Goal: Task Accomplishment & Management: Manage account settings

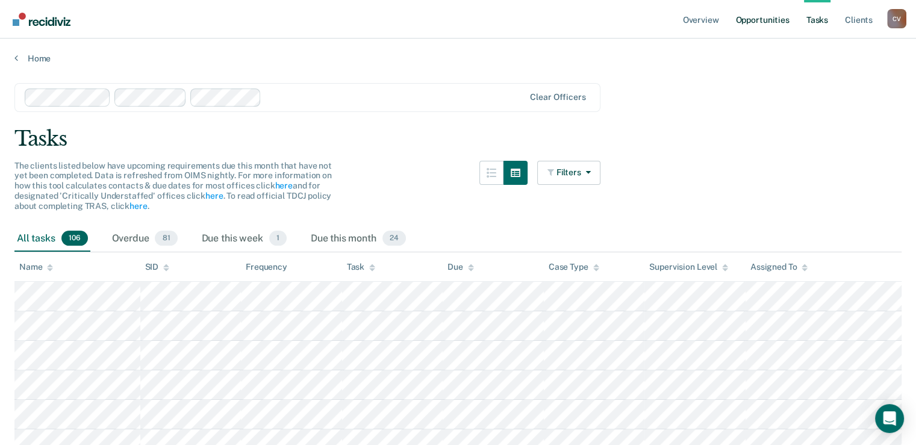
click at [758, 23] on link "Opportunities" at bounding box center [762, 19] width 58 height 39
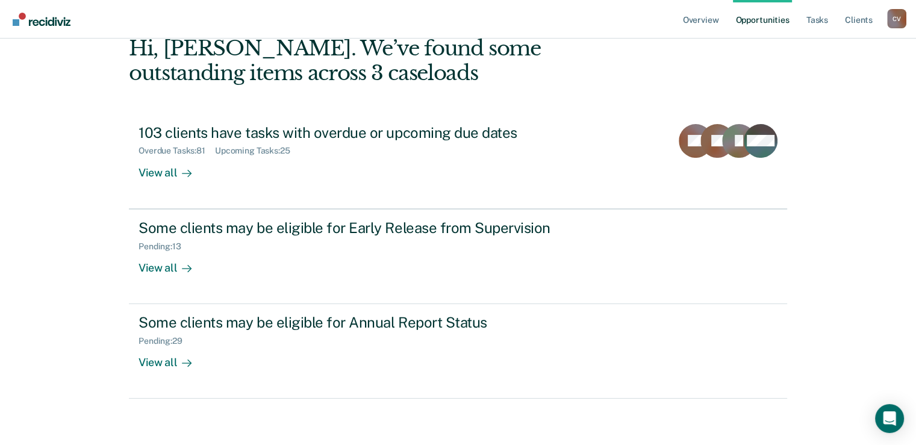
scroll to position [66, 0]
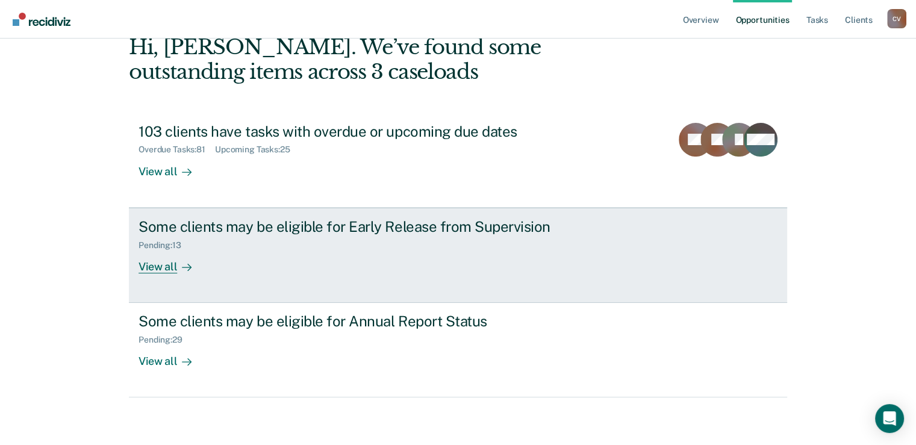
click at [186, 225] on div "Some clients may be eligible for Early Release from Supervision" at bounding box center [350, 226] width 423 height 17
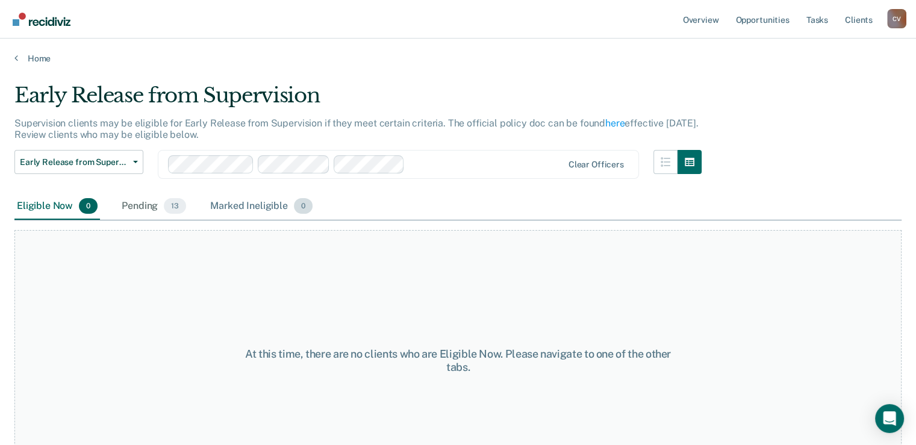
click at [246, 207] on div "Marked Ineligible 0" at bounding box center [261, 206] width 107 height 27
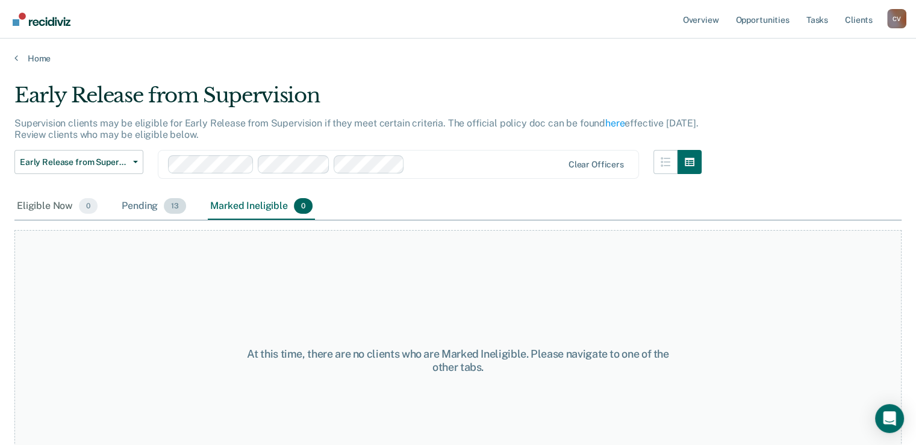
click at [139, 208] on div "Pending 13" at bounding box center [153, 206] width 69 height 27
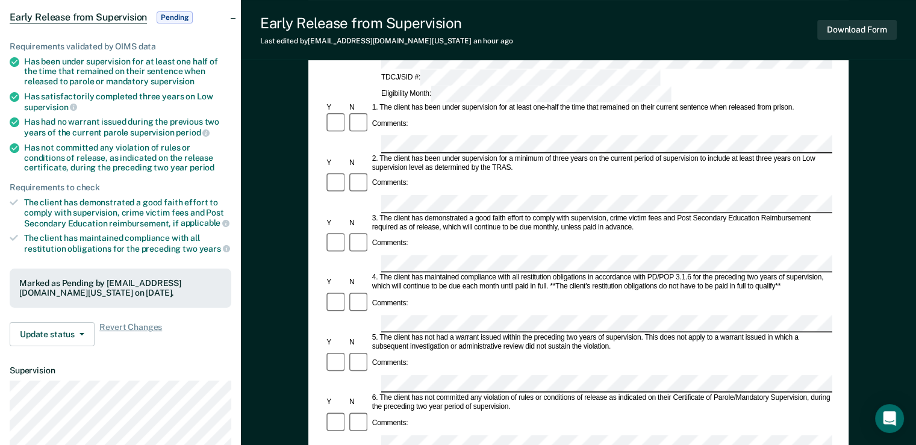
scroll to position [272, 0]
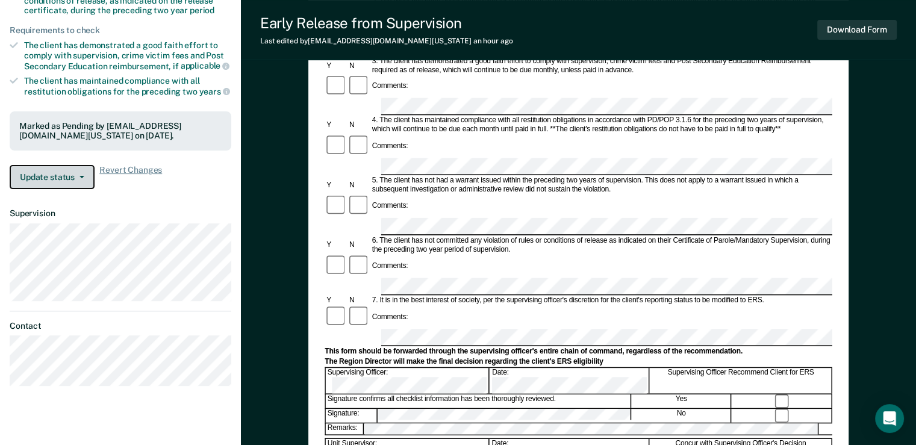
click at [66, 175] on button "Update status" at bounding box center [52, 177] width 85 height 24
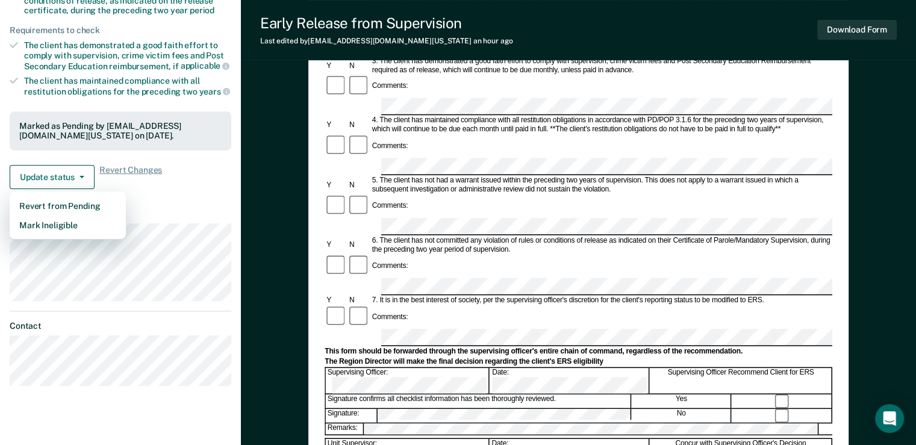
click at [196, 210] on dt "Supervision" at bounding box center [121, 213] width 222 height 10
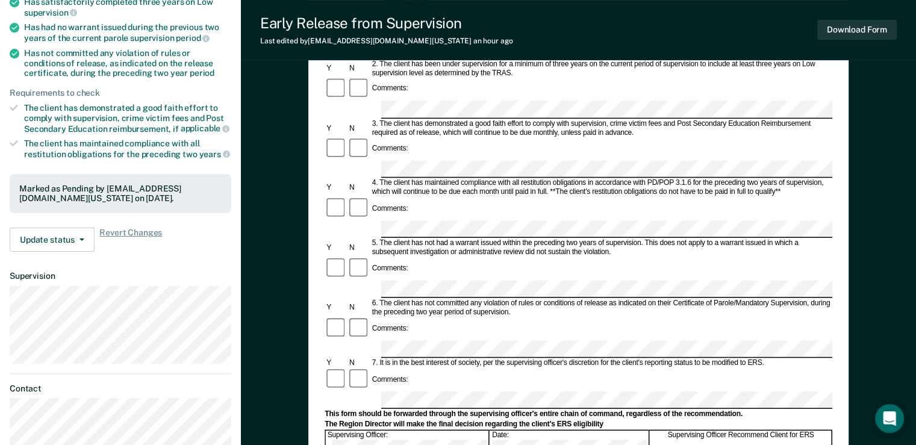
scroll to position [241, 0]
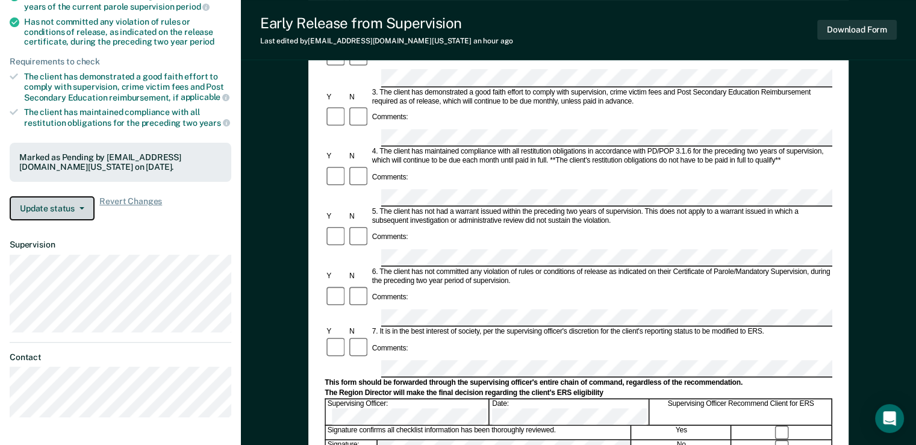
click at [65, 203] on button "Update status" at bounding box center [52, 208] width 85 height 24
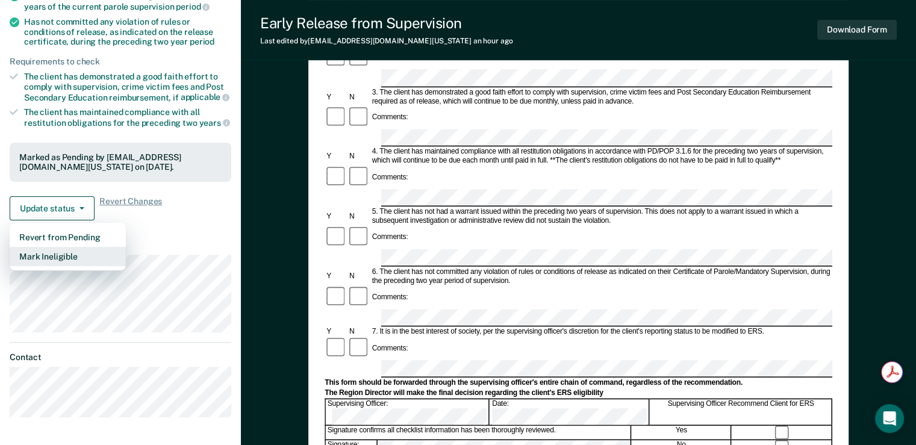
scroll to position [0, 0]
